Goal: Information Seeking & Learning: Learn about a topic

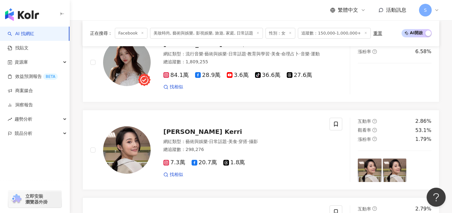
scroll to position [379, 0]
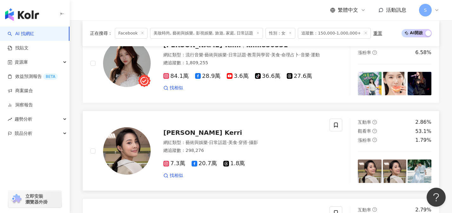
click at [227, 127] on div "華千涵 Kerri 網紅類型 ： 藝術與娛樂 · 日常話題 · 美食 · 穿搭 · 攝影 總追蹤數 ： 298,276 7.3萬 20.7萬 1.8萬 找相似" at bounding box center [236, 151] width 171 height 56
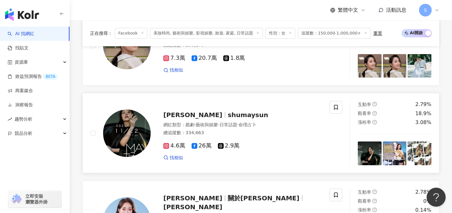
scroll to position [494, 0]
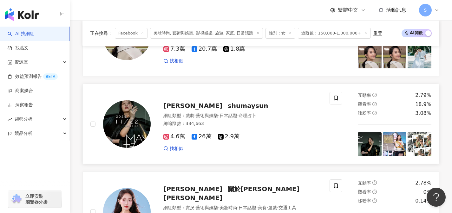
click at [230, 145] on div "4.6萬 26萬 2.9萬 找相似" at bounding box center [242, 139] width 159 height 23
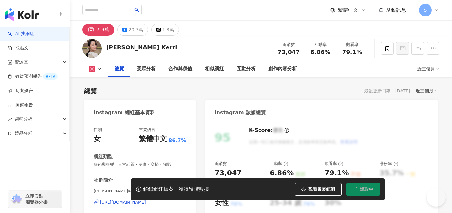
click at [143, 31] on button "20.7萬" at bounding box center [132, 30] width 30 height 12
click at [140, 32] on div "20.7萬" at bounding box center [135, 29] width 14 height 9
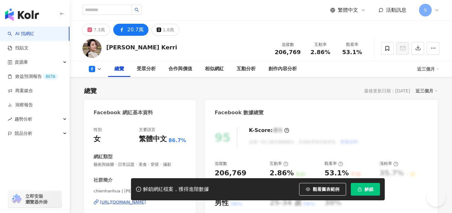
click at [146, 200] on div "https://www.facebook.com/536707303029267" at bounding box center [123, 203] width 46 height 6
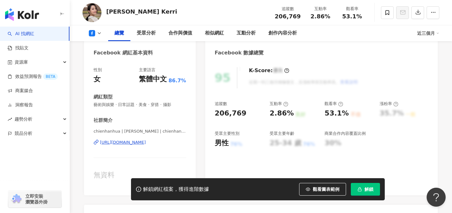
click at [105, 28] on div "總覽 受眾分析 合作與價值 相似網紅 互動分析 創作內容分析 近三個月" at bounding box center [260, 33] width 357 height 16
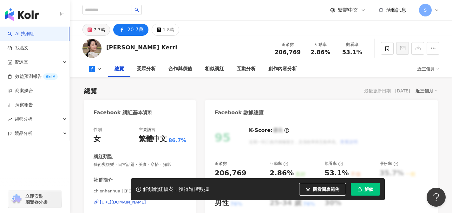
click at [101, 30] on div "7.3萬" at bounding box center [99, 29] width 11 height 9
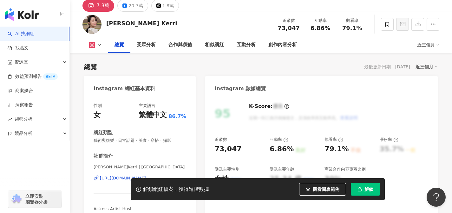
scroll to position [45, 0]
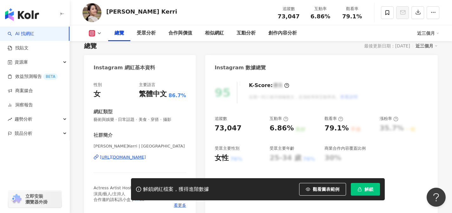
click at [146, 157] on div "https://www.instagram.com/huachienhan/" at bounding box center [123, 158] width 46 height 6
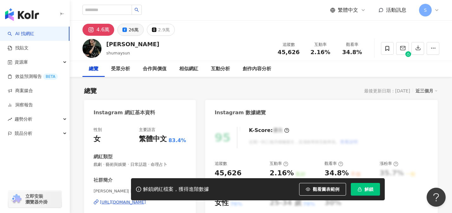
click at [134, 33] on div "26萬" at bounding box center [133, 29] width 10 height 9
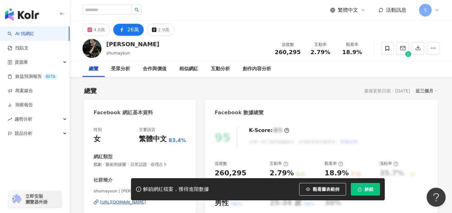
click at [146, 200] on div "[URL][DOMAIN_NAME]" at bounding box center [123, 203] width 46 height 6
